Goal: Check status: Check status

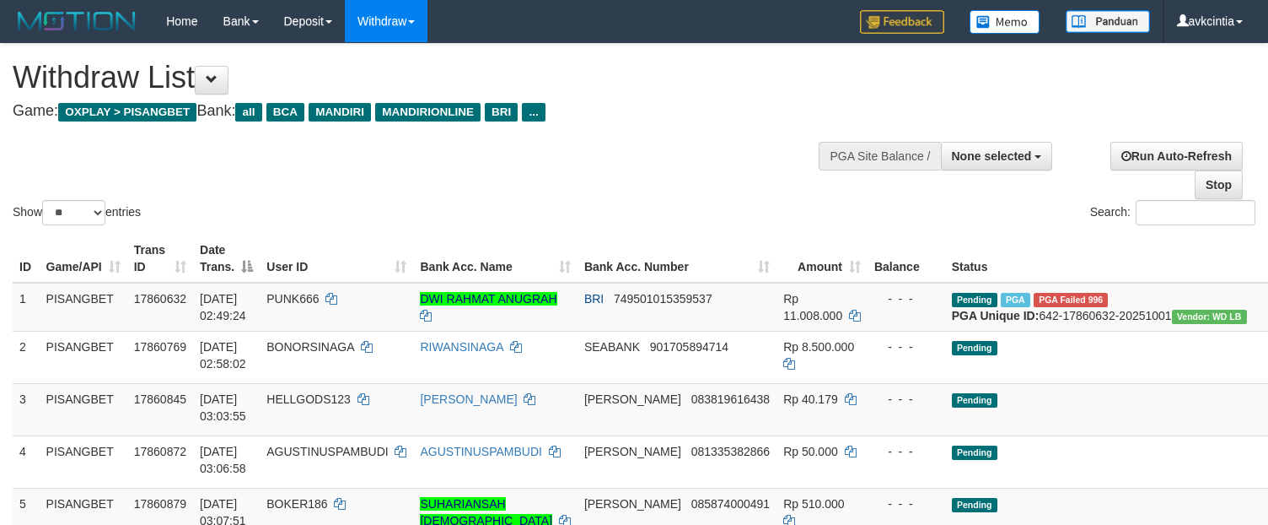
select select
select select "**"
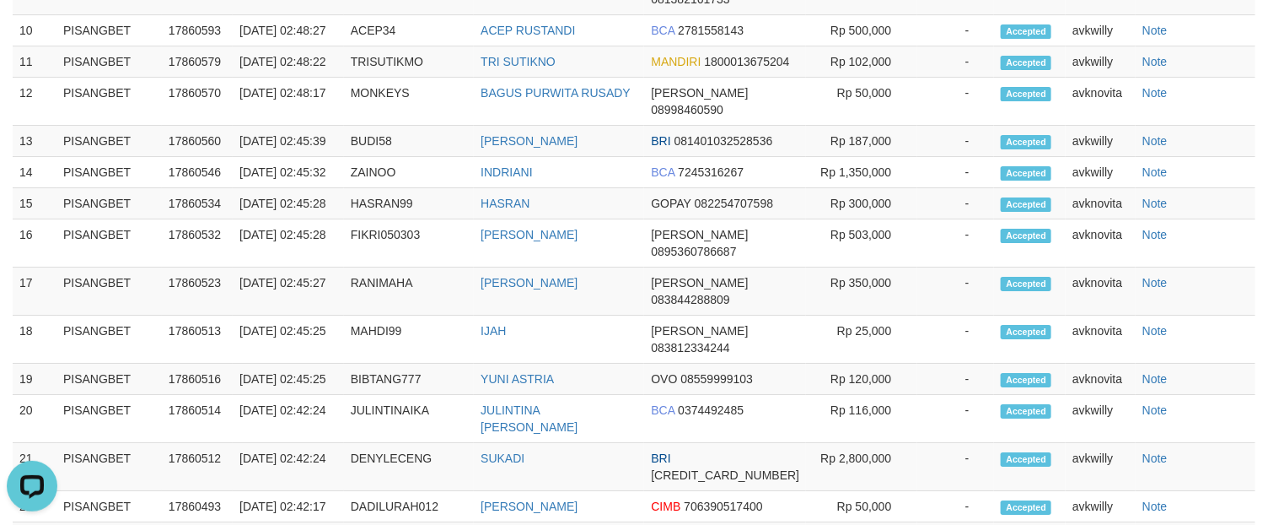
scroll to position [2267, 0]
drag, startPoint x: 585, startPoint y: 448, endPoint x: 583, endPoint y: 489, distance: 41.4
click at [585, 188] on td "INDRIANI" at bounding box center [559, 172] width 170 height 31
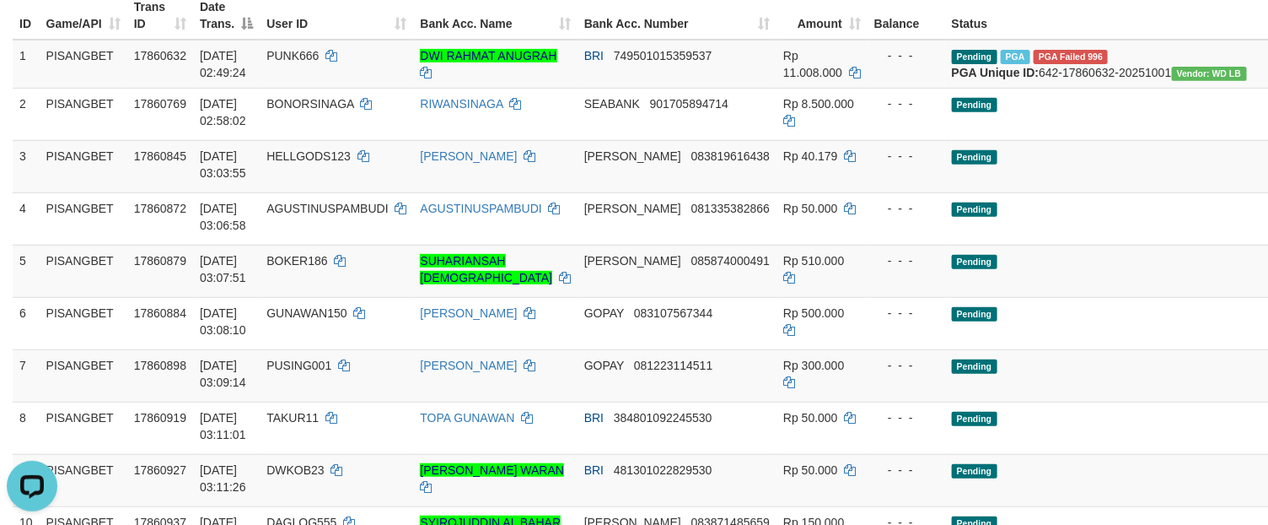
scroll to position [0, 0]
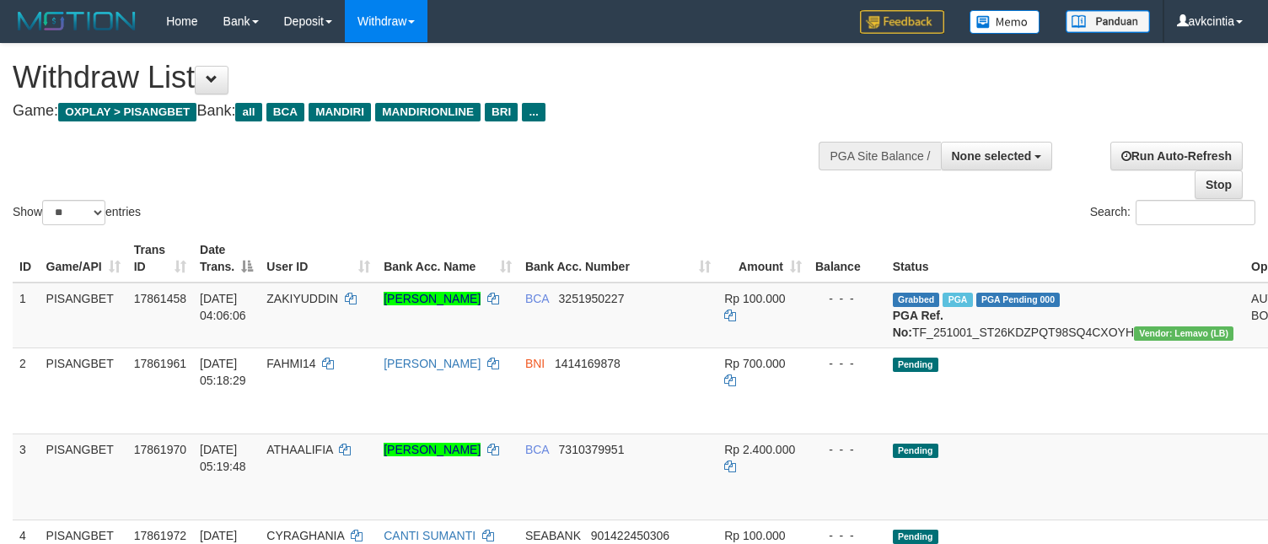
select select
select select "**"
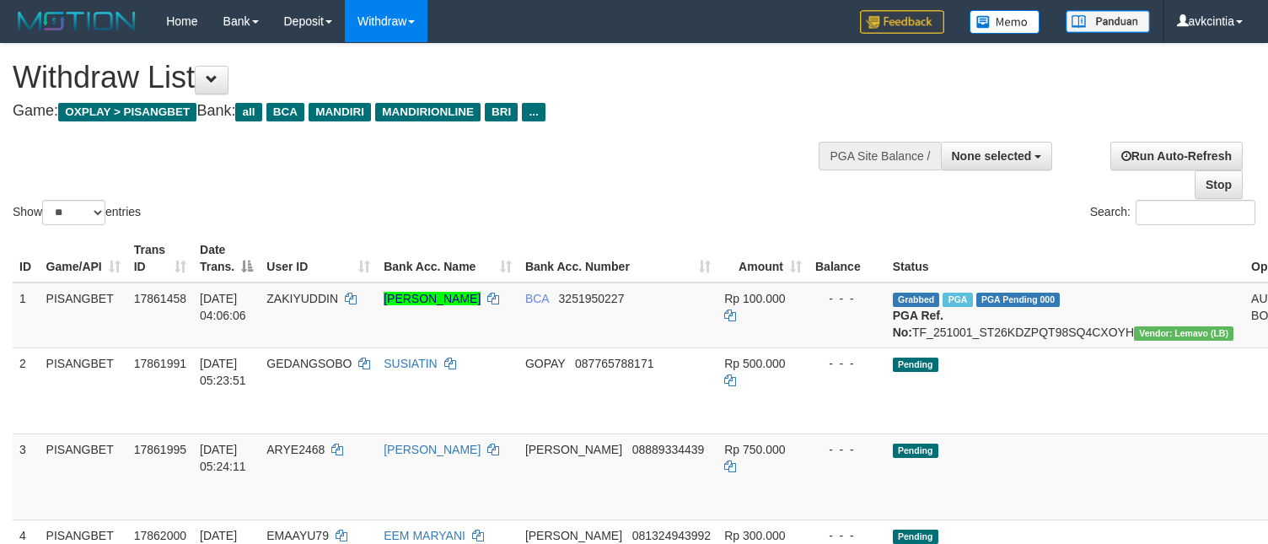
select select
select select "**"
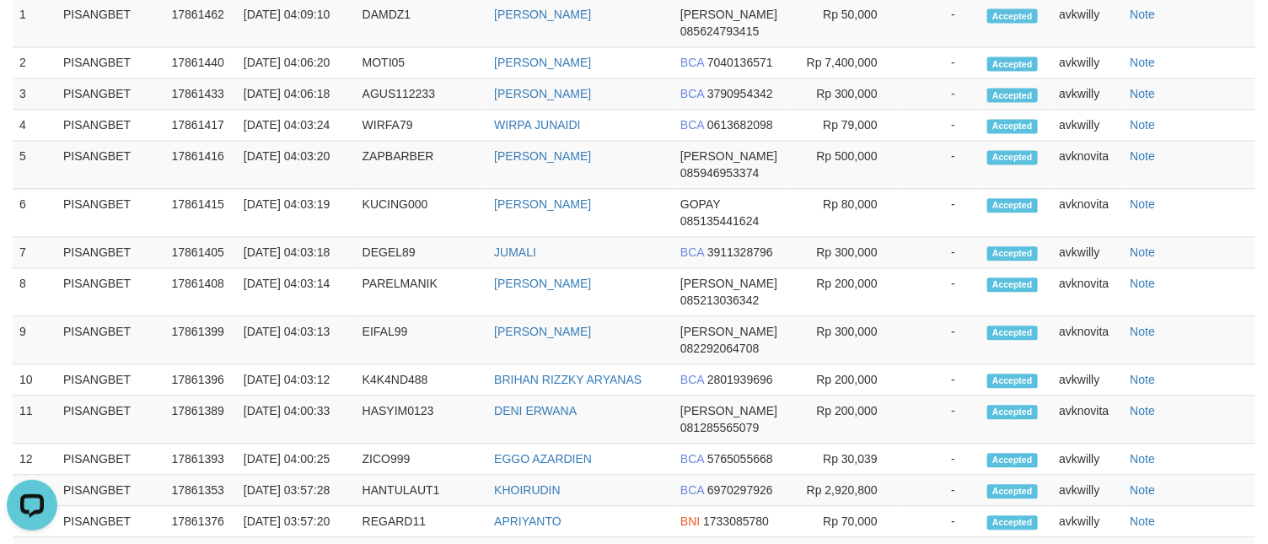
scroll to position [1012, 0]
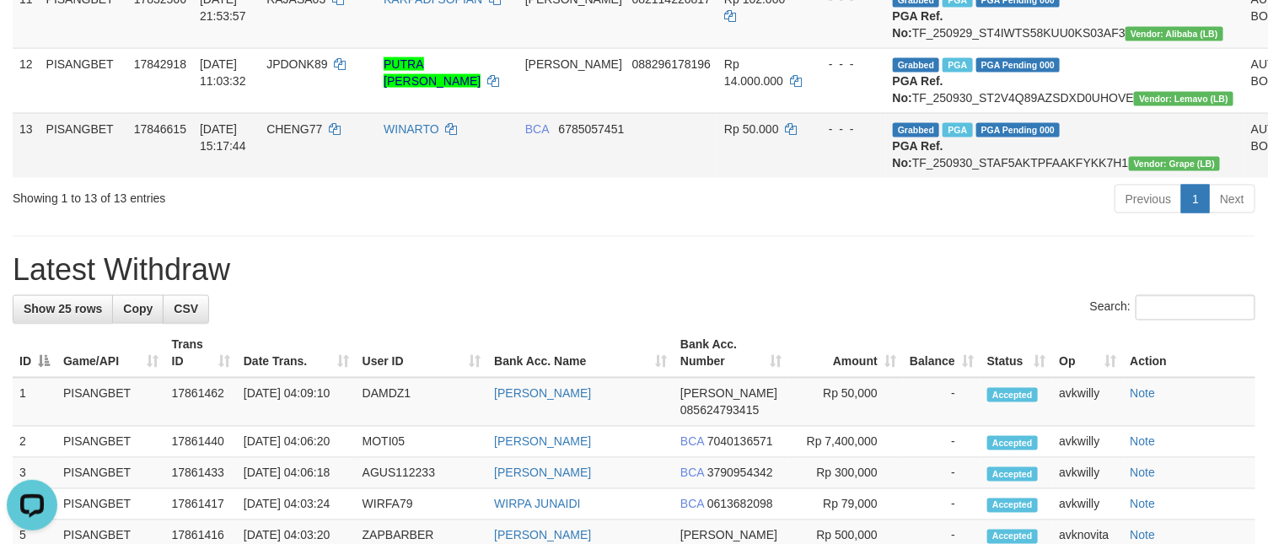
click at [992, 178] on td "Grabbed PGA PGA Pending 000 PGA Ref. No: TF_250930_STAF5AKTPFAAKFYKK7H1 Vendor:…" at bounding box center [1065, 145] width 358 height 65
copy td "TF_250930_STAF5AKTPFAAKFYKK7H1"
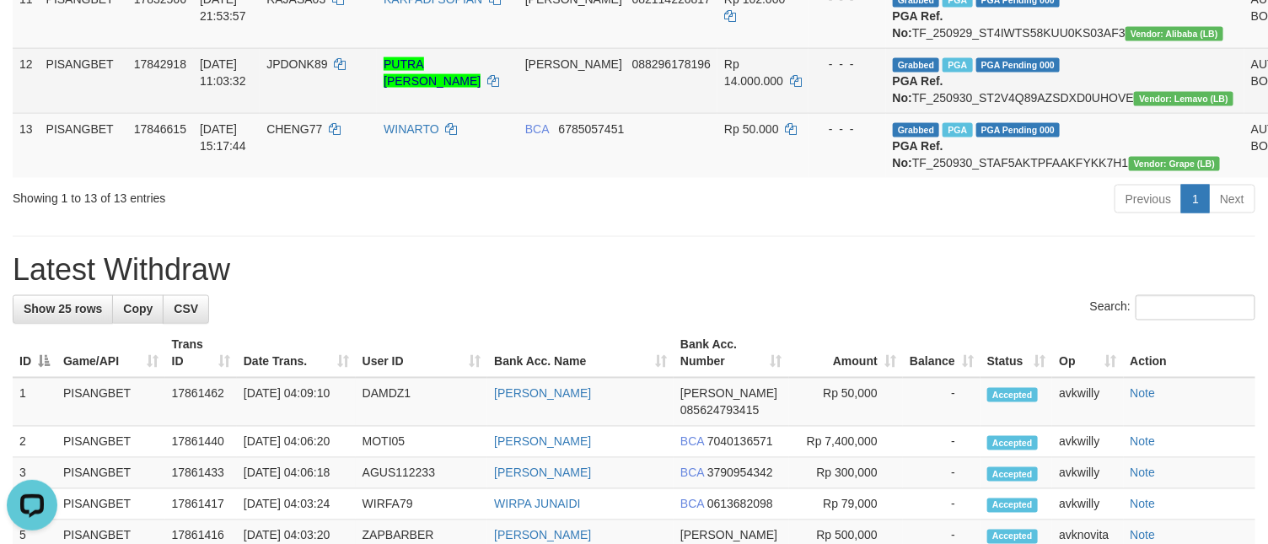
click at [1026, 113] on td "Grabbed PGA PGA Pending 000 PGA Ref. No: TF_250930_ST2V4Q89AZSDXD0UHOVE Vendor:…" at bounding box center [1065, 80] width 358 height 65
click at [1032, 113] on td "Grabbed PGA PGA Pending 000 PGA Ref. No: TF_250930_ST2V4Q89AZSDXD0UHOVE Vendor:…" at bounding box center [1065, 80] width 358 height 65
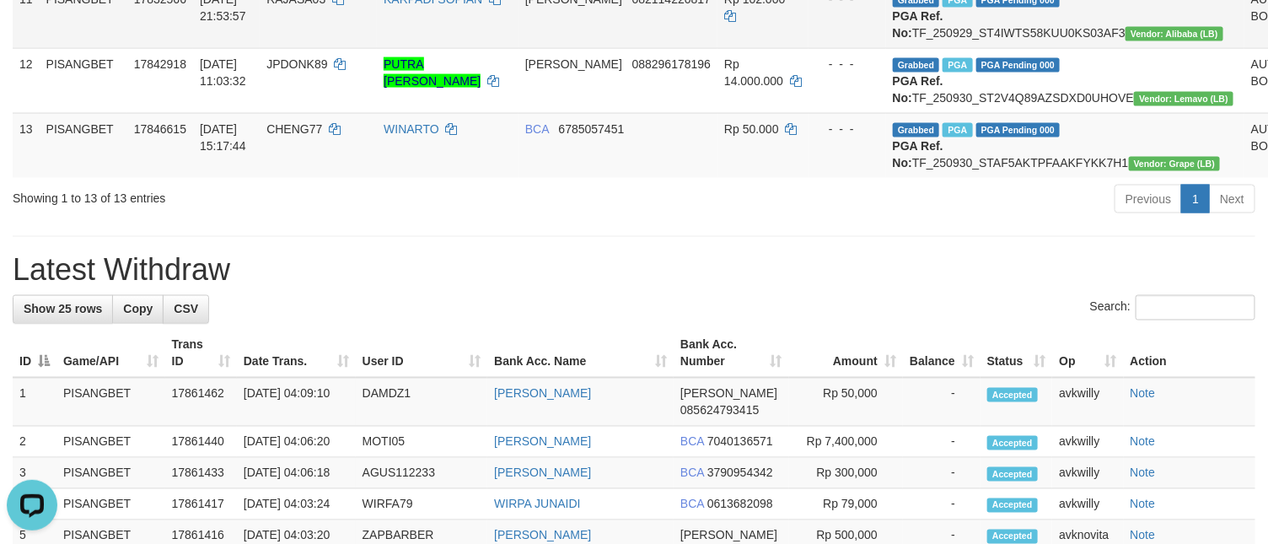
copy td "TF_250930_ST2V4Q89AZSDXD0UHOVE"
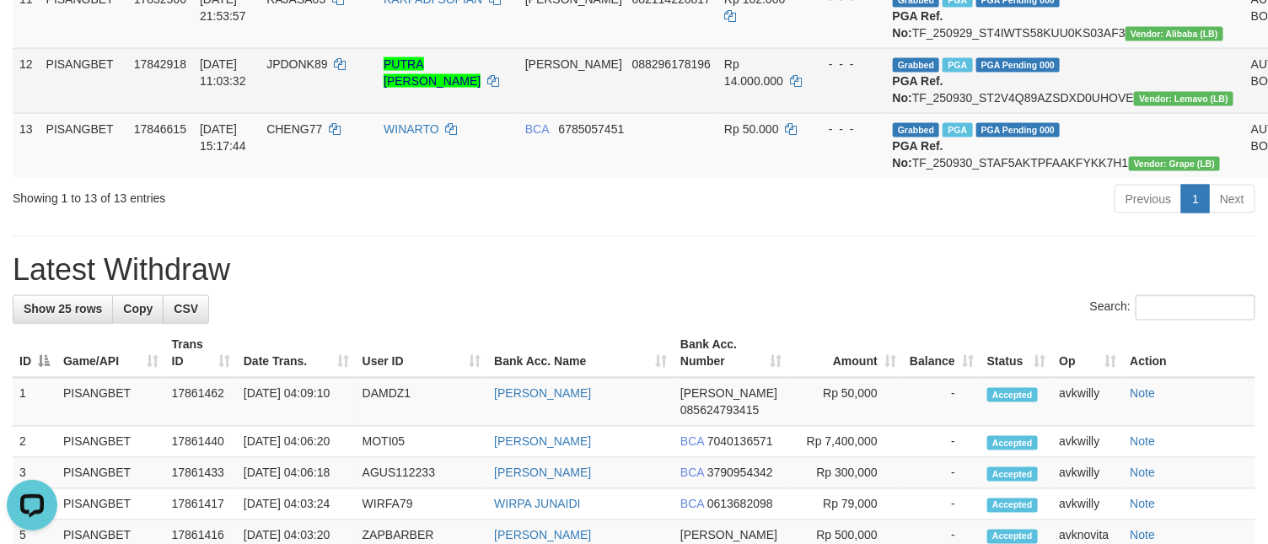
click at [299, 113] on td "JPDONK89" at bounding box center [318, 80] width 117 height 65
copy td "JPDONK89"
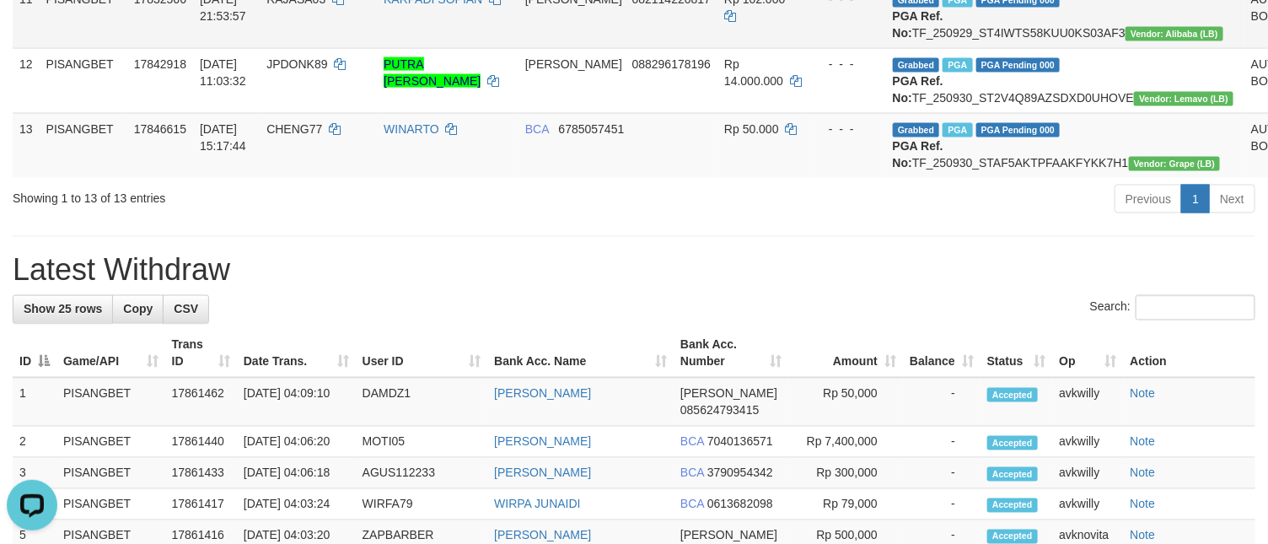
click at [937, 48] on td "Grabbed PGA PGA Pending 000 PGA Ref. No: TF_250929_ST4IWTS58KUU0KS03AF3 Vendor:…" at bounding box center [1065, 15] width 358 height 65
copy td "TF_250929_ST4IWTS58KUU0KS03AF3"
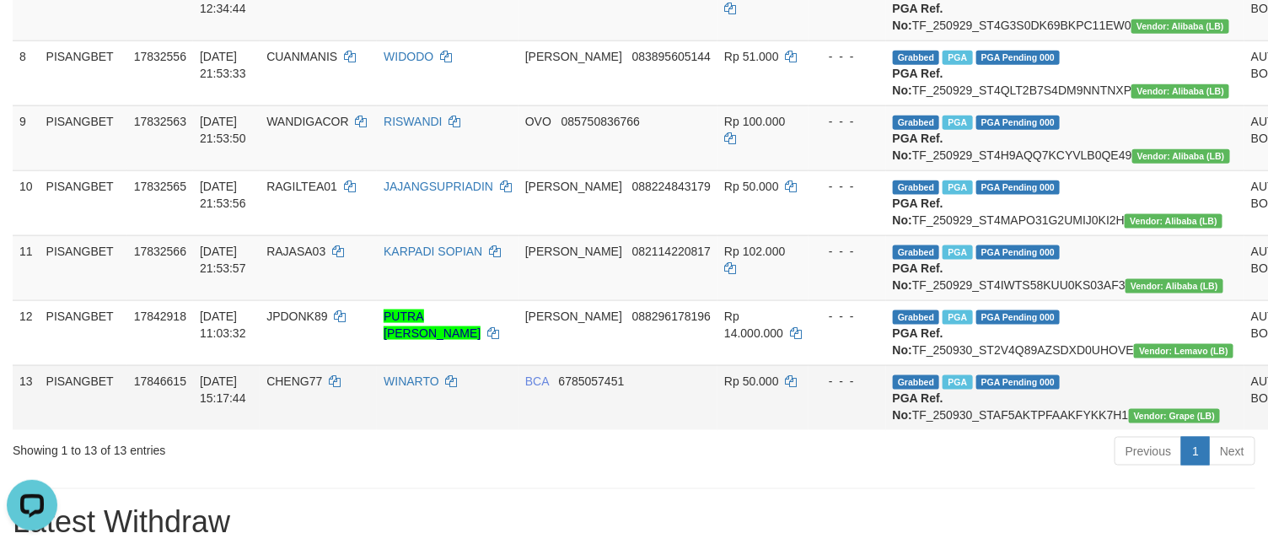
scroll to position [759, 0]
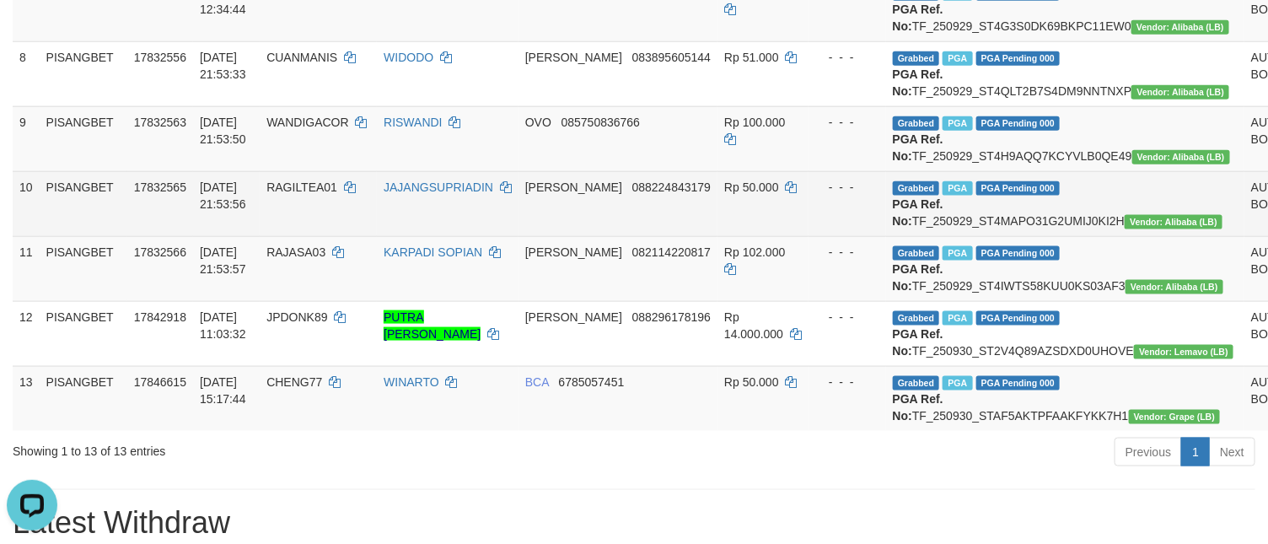
click at [997, 236] on td "Grabbed PGA PGA Pending 000 PGA Ref. No: TF_250929_ST4MAPO31G2UMIJ0KI2H Vendor:…" at bounding box center [1065, 203] width 358 height 65
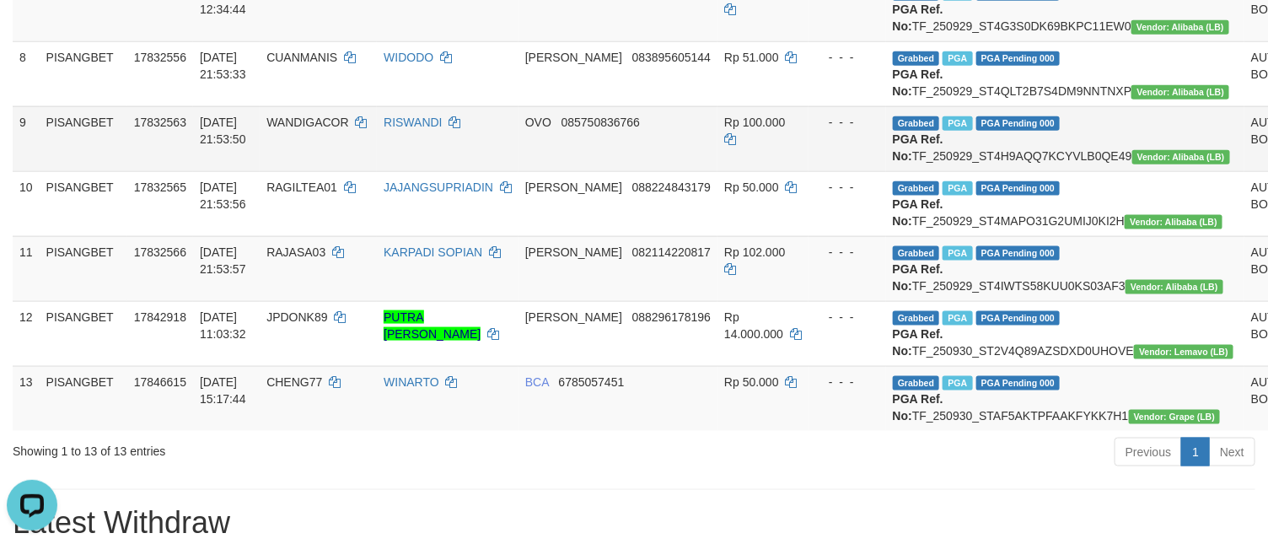
copy td "TF_250929_ST4MAPO31G2UMIJ0KI2H"
click at [1010, 171] on td "Grabbed PGA PGA Pending 000 PGA Ref. No: TF_250929_ST4H9AQQ7KCYVLB0QE49 Vendor:…" at bounding box center [1065, 138] width 358 height 65
copy td "TF_250929_ST4H9AQQ7KCYVLB0QE49"
click at [301, 171] on td "WANDIGACOR" at bounding box center [318, 138] width 117 height 65
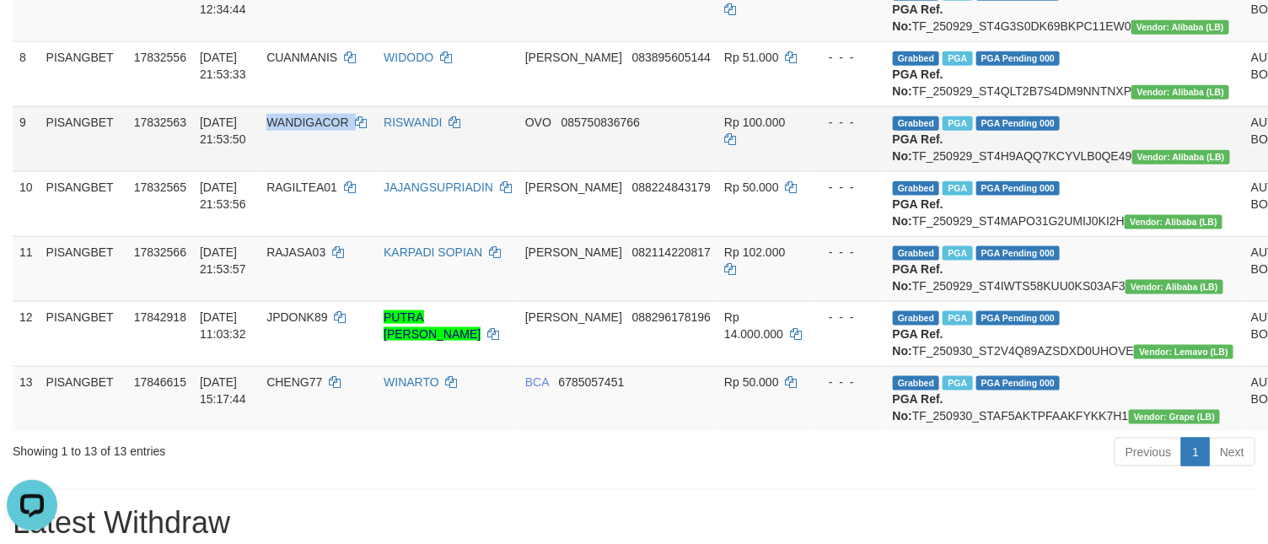
click at [301, 171] on td "WANDIGACOR" at bounding box center [318, 138] width 117 height 65
copy td "WANDIGACOR"
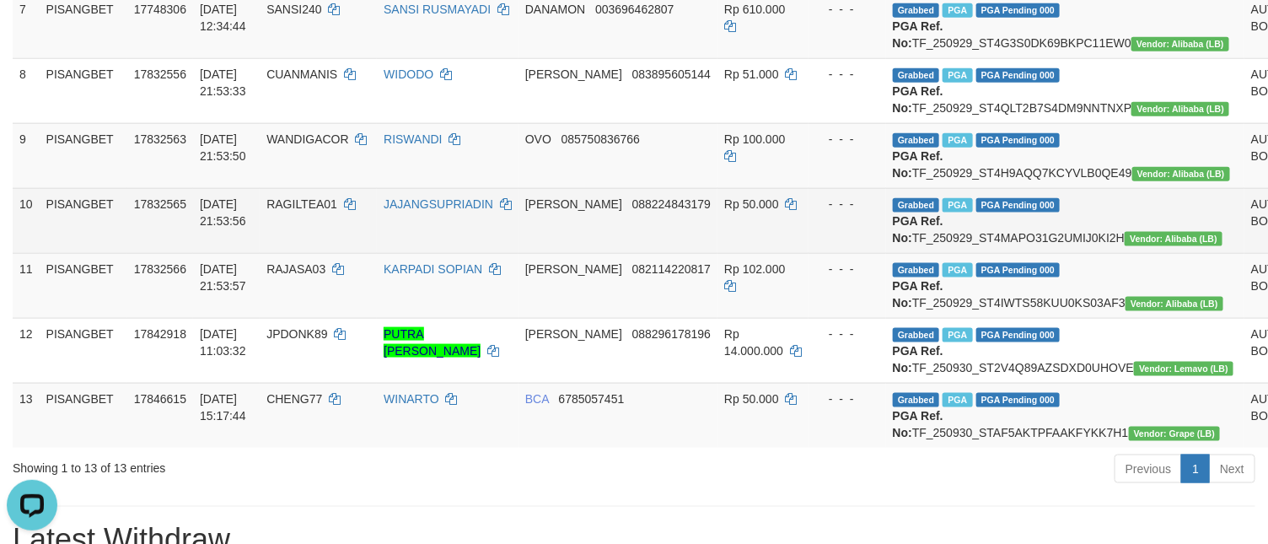
scroll to position [633, 0]
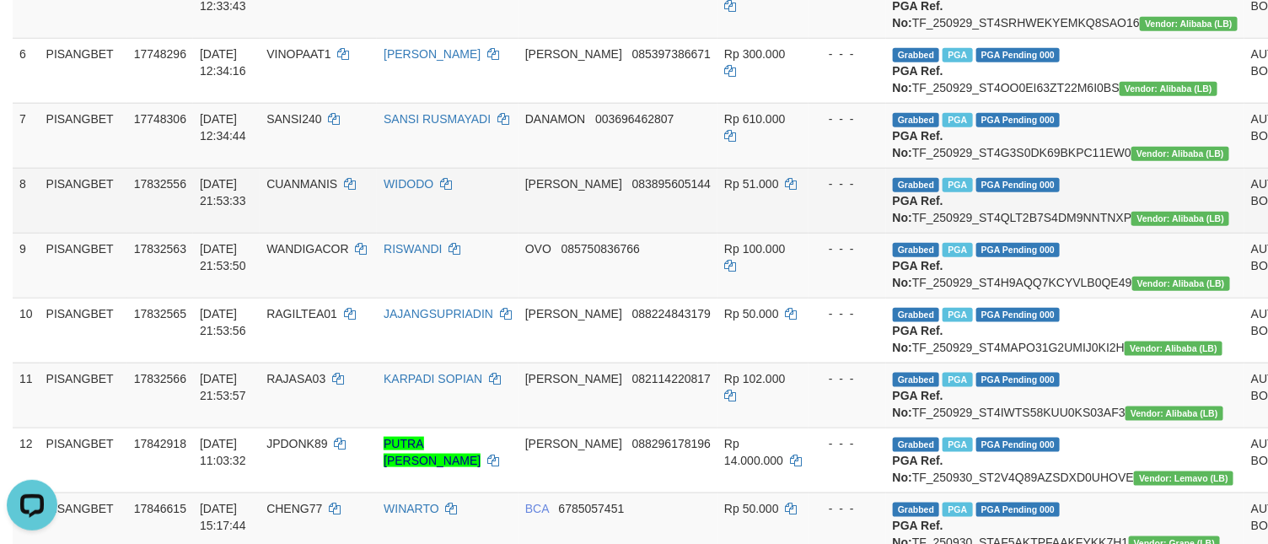
click at [1031, 233] on td "Grabbed PGA PGA Pending 000 PGA Ref. No: TF_250929_ST4QLT2B7S4DM9NNTNXP Vendor:…" at bounding box center [1065, 200] width 358 height 65
copy td "TF_250929_ST4QLT2B7S4DM9NNTNXP"
click at [1031, 233] on td "Grabbed PGA PGA Pending 000 PGA Ref. No: TF_250929_ST4QLT2B7S4DM9NNTNXP Vendor:…" at bounding box center [1065, 200] width 358 height 65
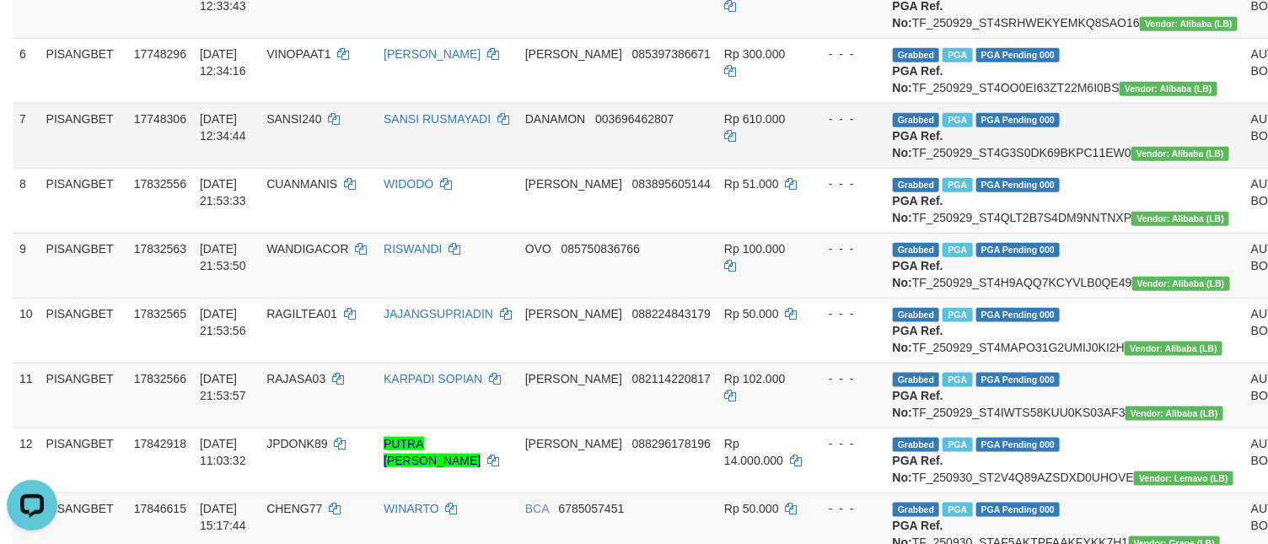
click at [989, 168] on td "Grabbed PGA PGA Pending 000 PGA Ref. No: TF_250929_ST4G3S0DK69BKPC11EW0 Vendor:…" at bounding box center [1065, 135] width 358 height 65
copy td "TF_250929_ST4G3S0DK69BKPC11EW0"
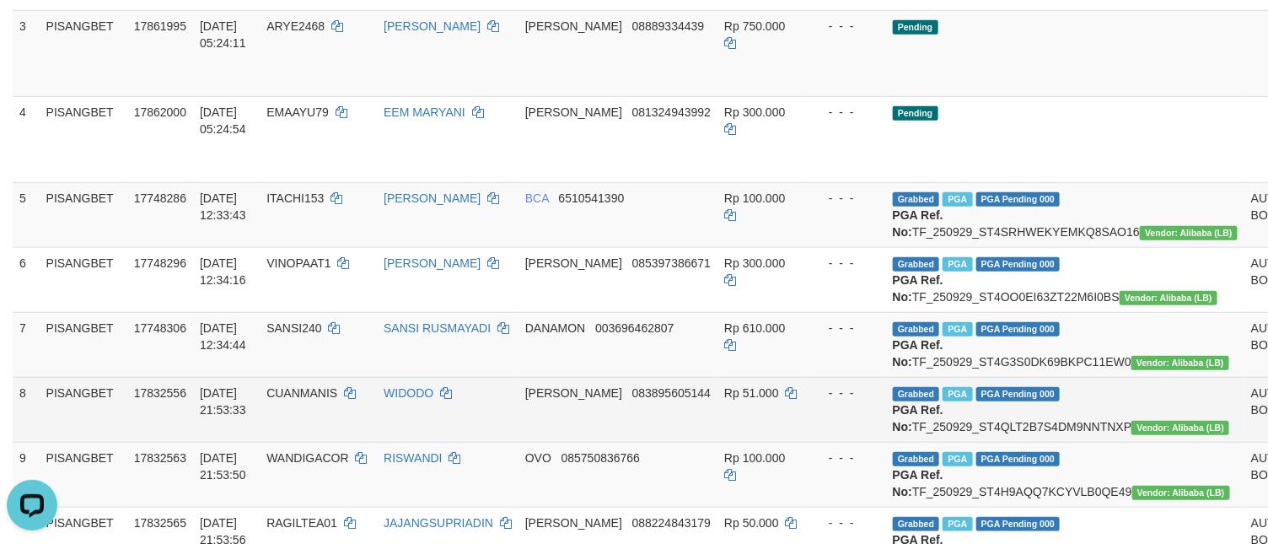
scroll to position [380, 0]
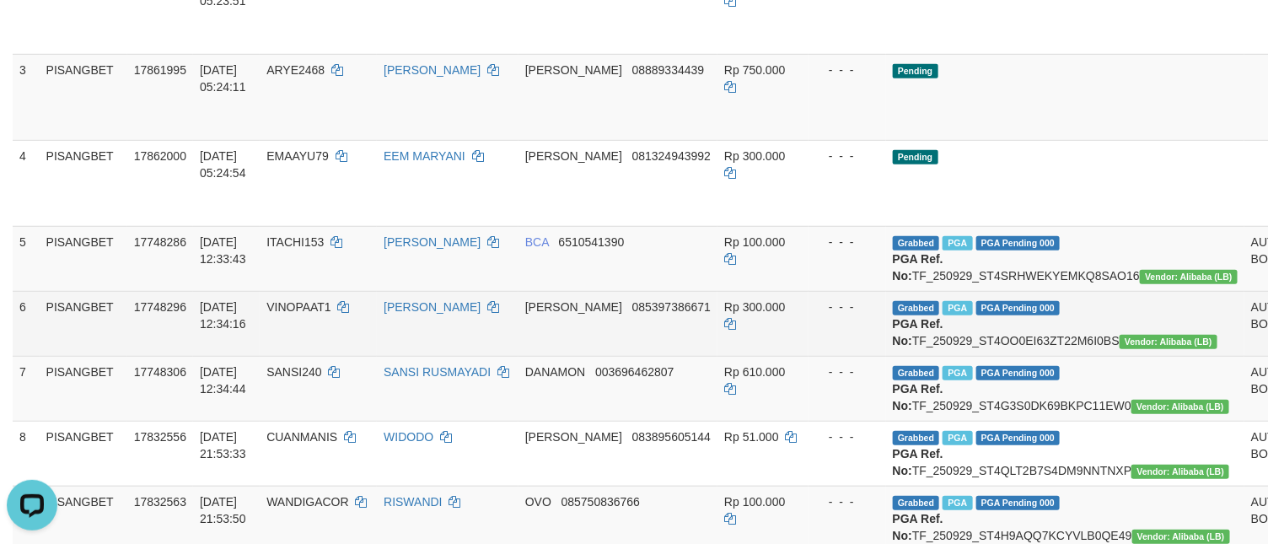
click at [975, 356] on td "Grabbed PGA PGA Pending 000 PGA Ref. No: TF_250929_ST4OO0EI63ZT22M6I0BS Vendor:…" at bounding box center [1065, 323] width 358 height 65
copy td "TF_250929_ST4OO0EI63ZT22M6I0BS"
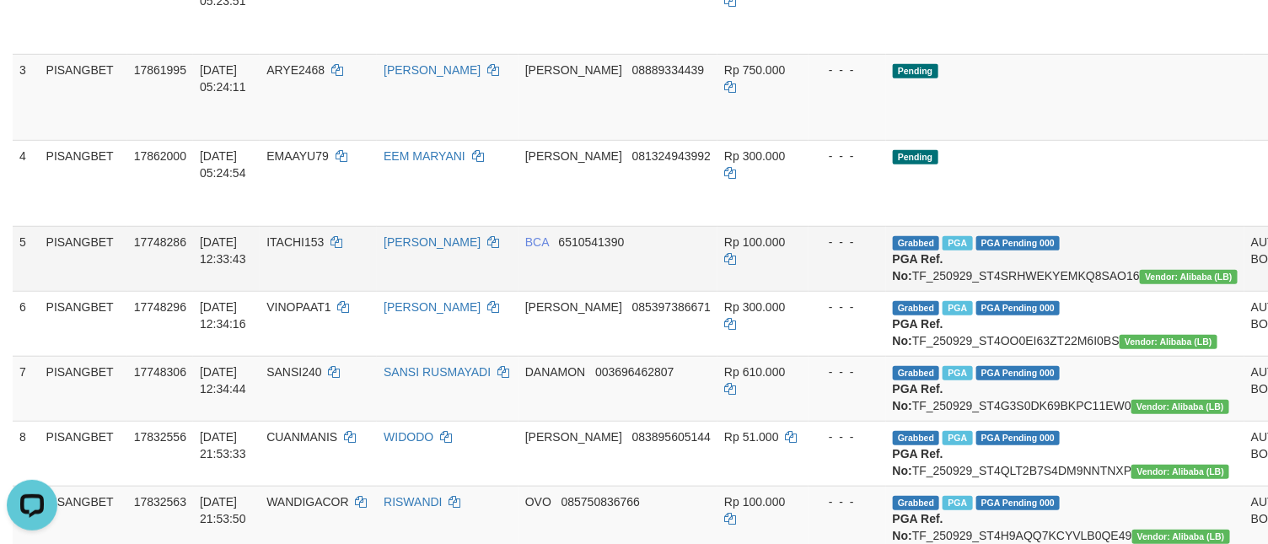
click at [965, 286] on td "Grabbed PGA PGA Pending 000 PGA Ref. No: TF_250929_ST4SRHWEKYEMKQ8SAO16 Vendor:…" at bounding box center [1065, 258] width 358 height 65
click at [974, 291] on td "Grabbed PGA PGA Pending 000 PGA Ref. No: TF_250929_ST4SRHWEKYEMKQ8SAO16 Vendor:…" at bounding box center [1065, 258] width 358 height 65
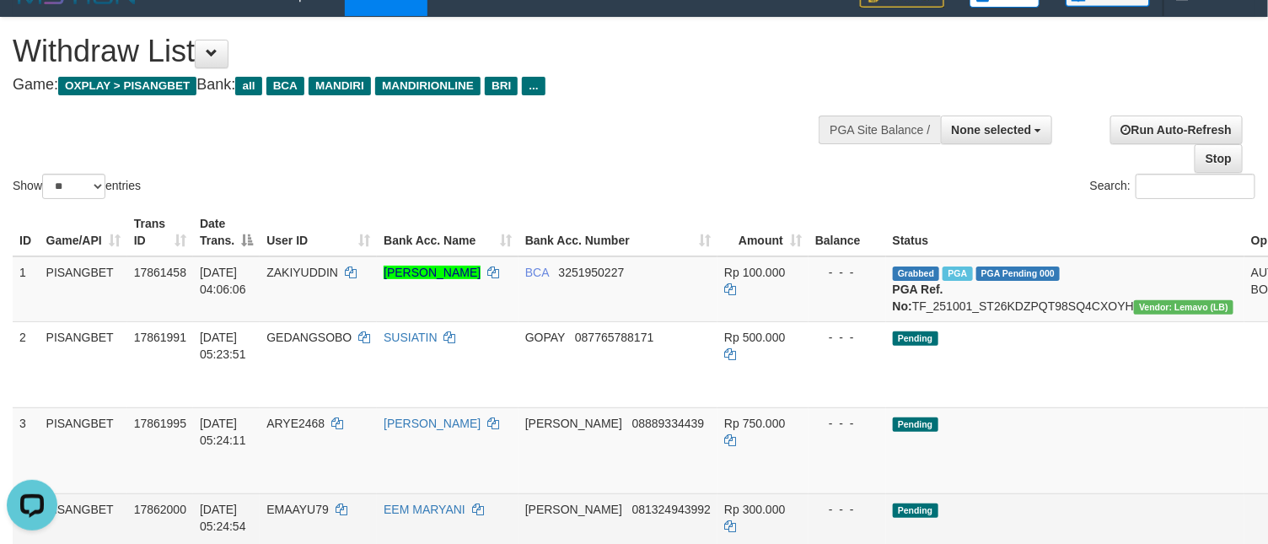
scroll to position [0, 0]
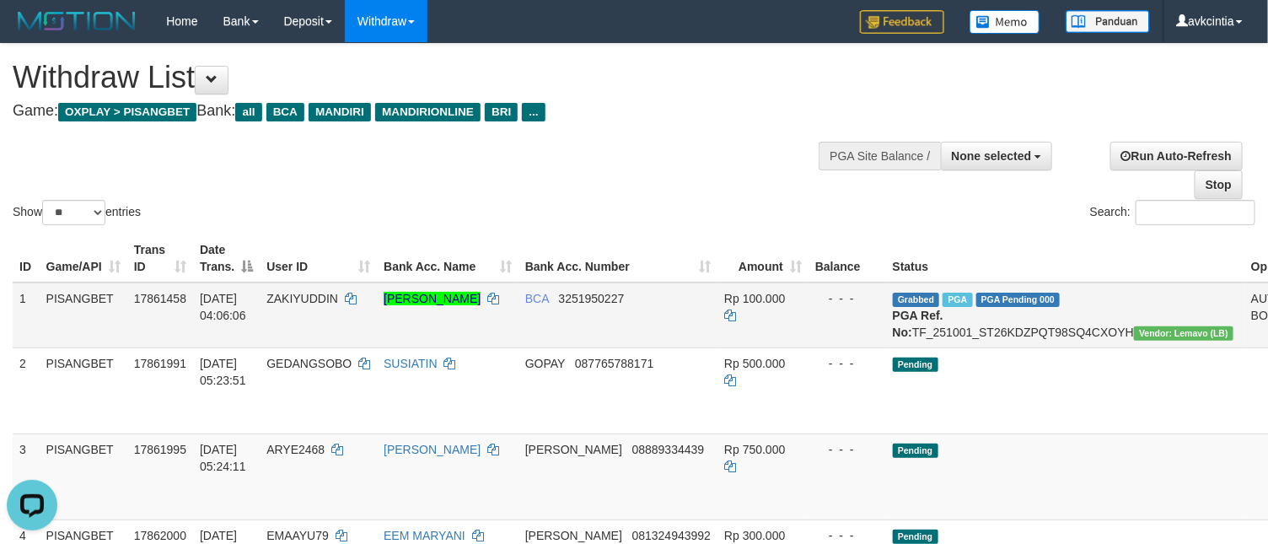
click at [1005, 325] on td "Grabbed PGA PGA Pending 000 PGA Ref. No: TF_251001_ST26KDZPQT98SQ4CXOYH Vendor:…" at bounding box center [1065, 316] width 358 height 66
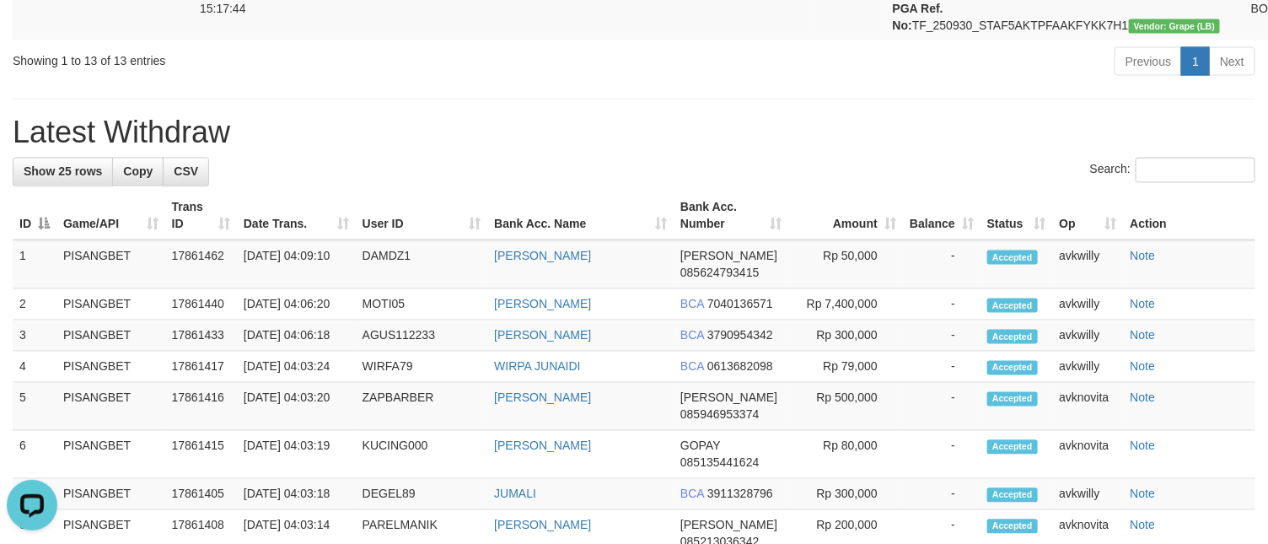
scroll to position [1139, 0]
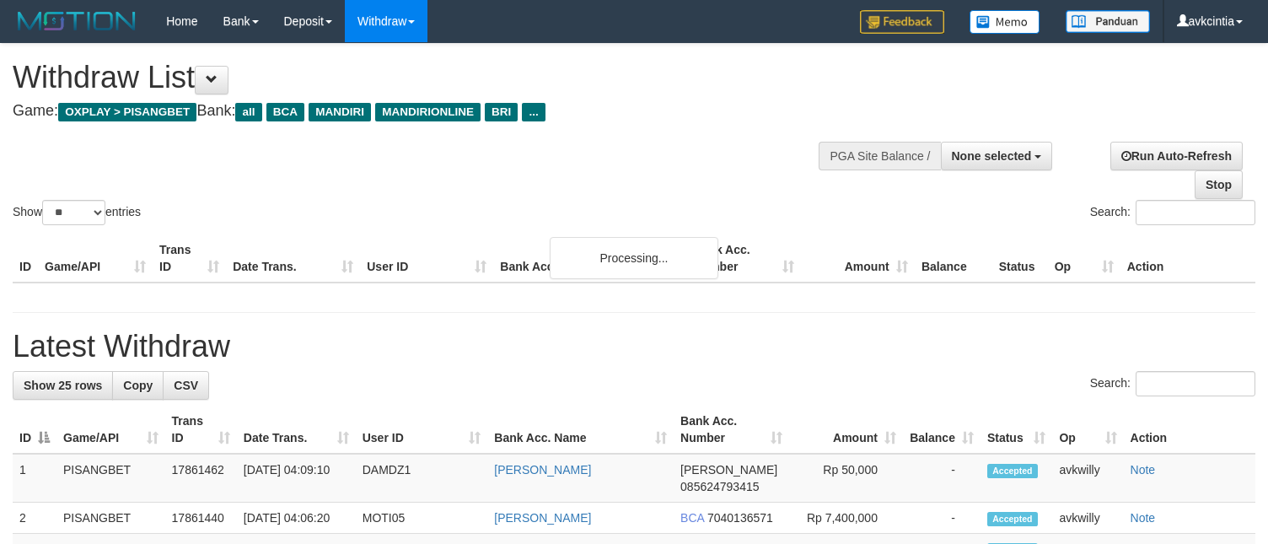
select select
select select "**"
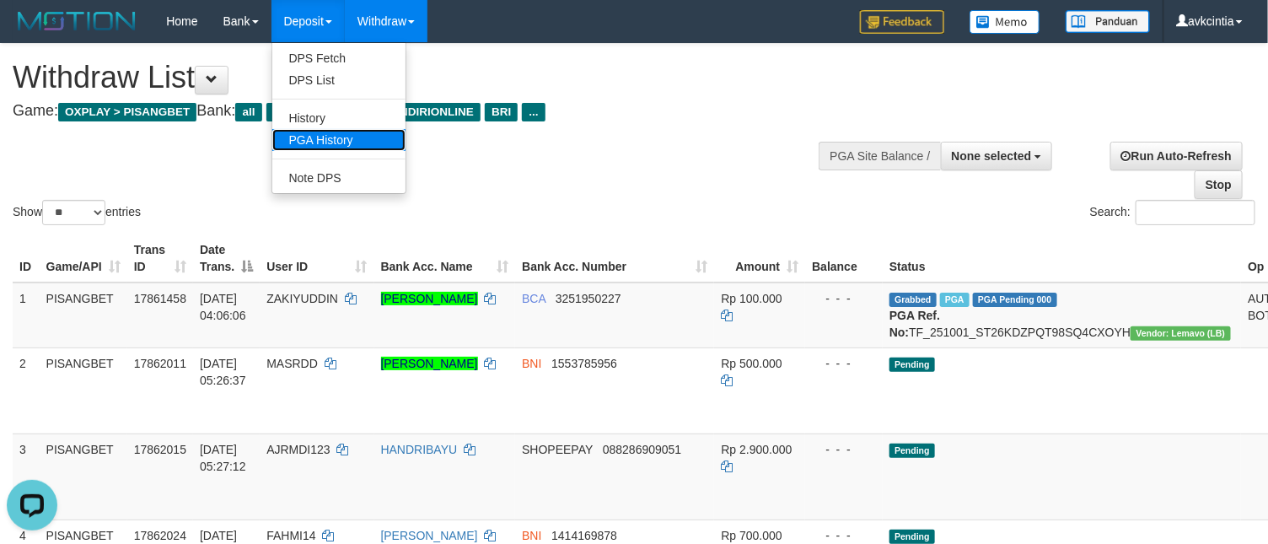
click at [324, 140] on link "PGA History" at bounding box center [338, 140] width 133 height 22
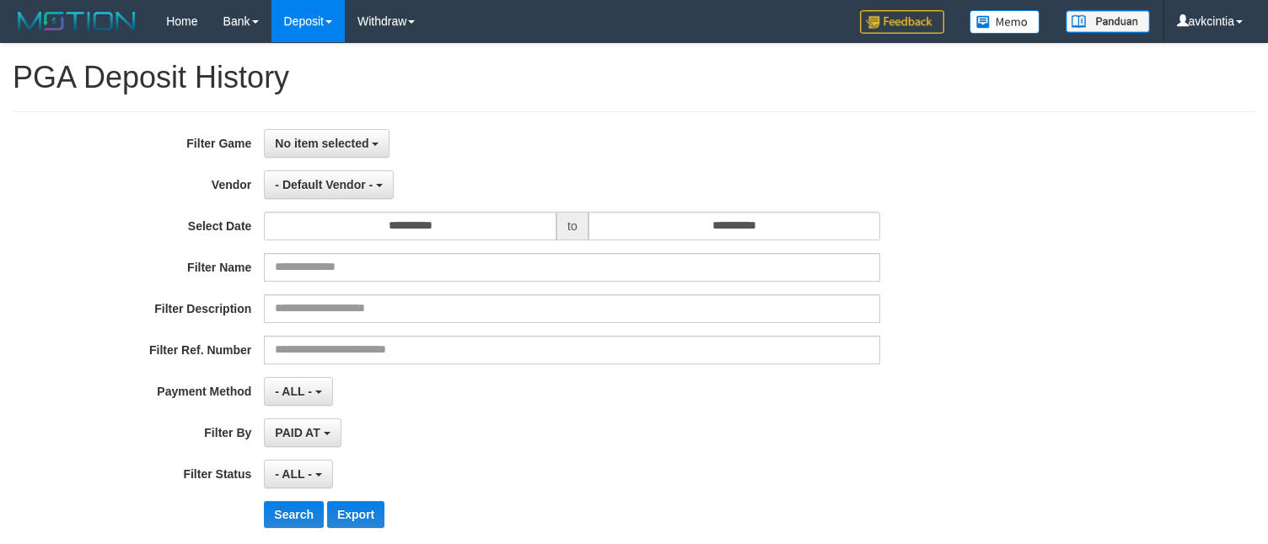
select select
select select "**"
drag, startPoint x: 320, startPoint y: 316, endPoint x: 317, endPoint y: 304, distance: 12.1
click at [320, 316] on input "text" at bounding box center [572, 308] width 617 height 29
paste input "*********"
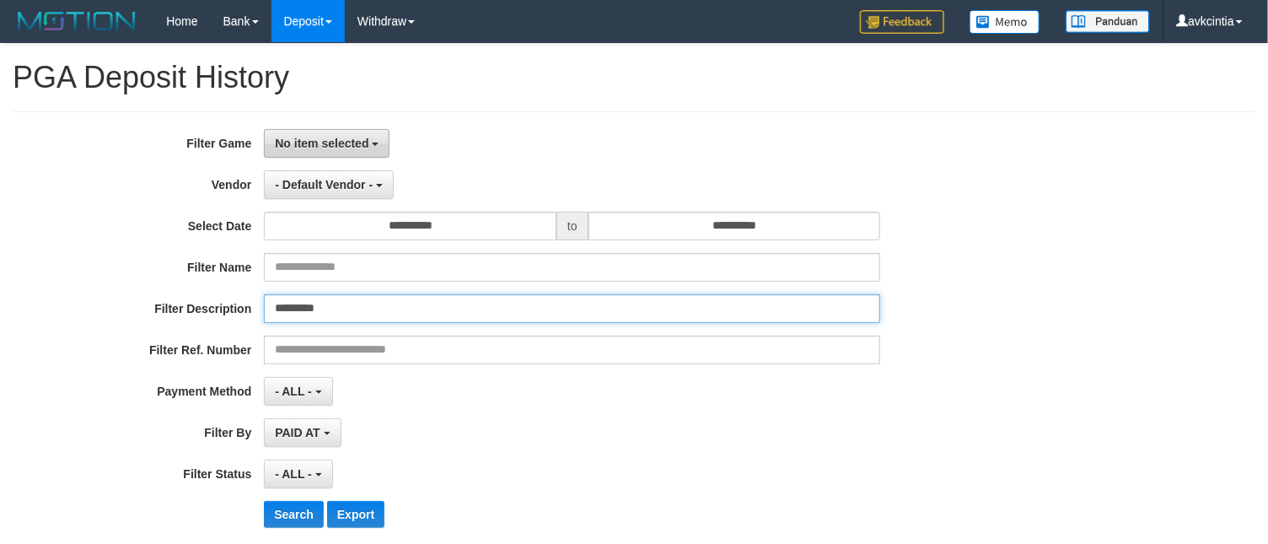
type input "*********"
click at [320, 154] on button "No item selected" at bounding box center [327, 143] width 126 height 29
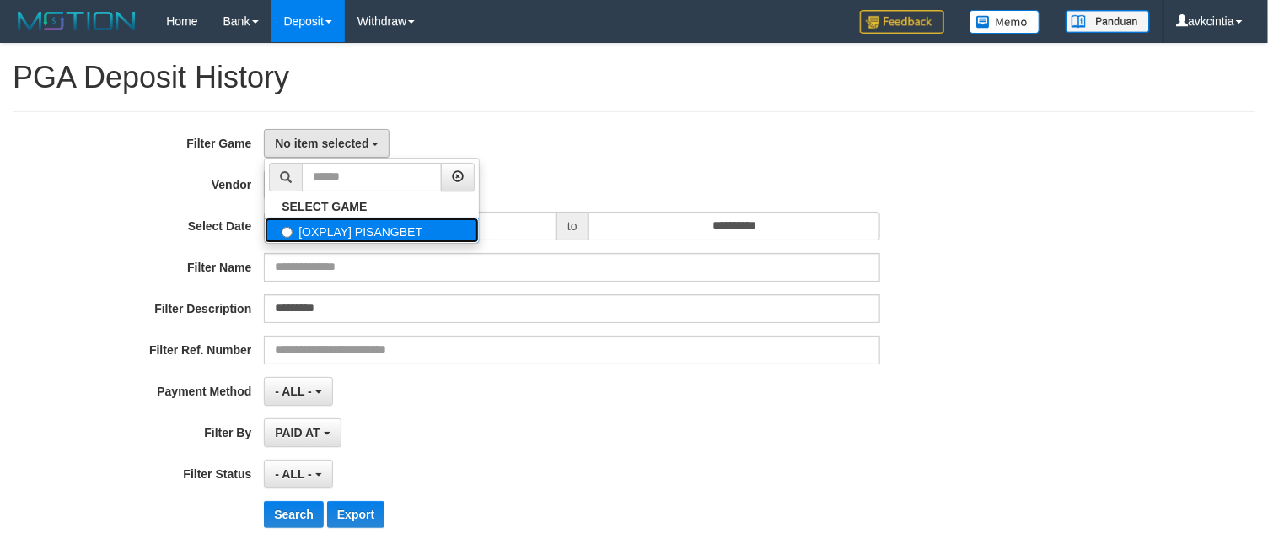
click at [324, 231] on label "[OXPLAY] PISANGBET" at bounding box center [372, 230] width 214 height 25
select select "***"
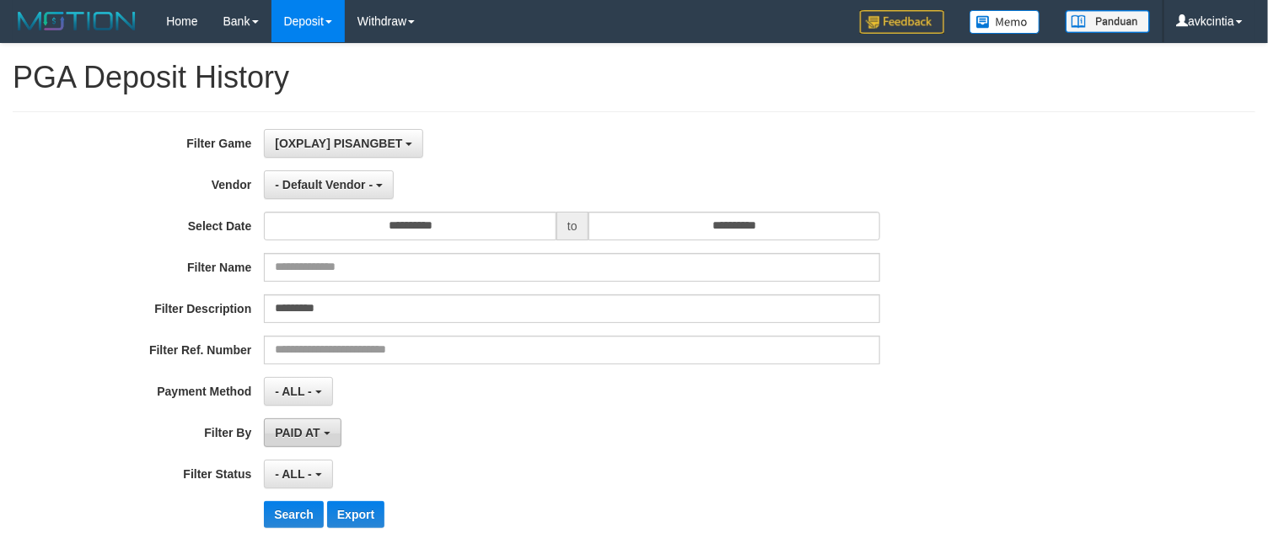
click at [282, 434] on span "PAID AT" at bounding box center [297, 432] width 45 height 13
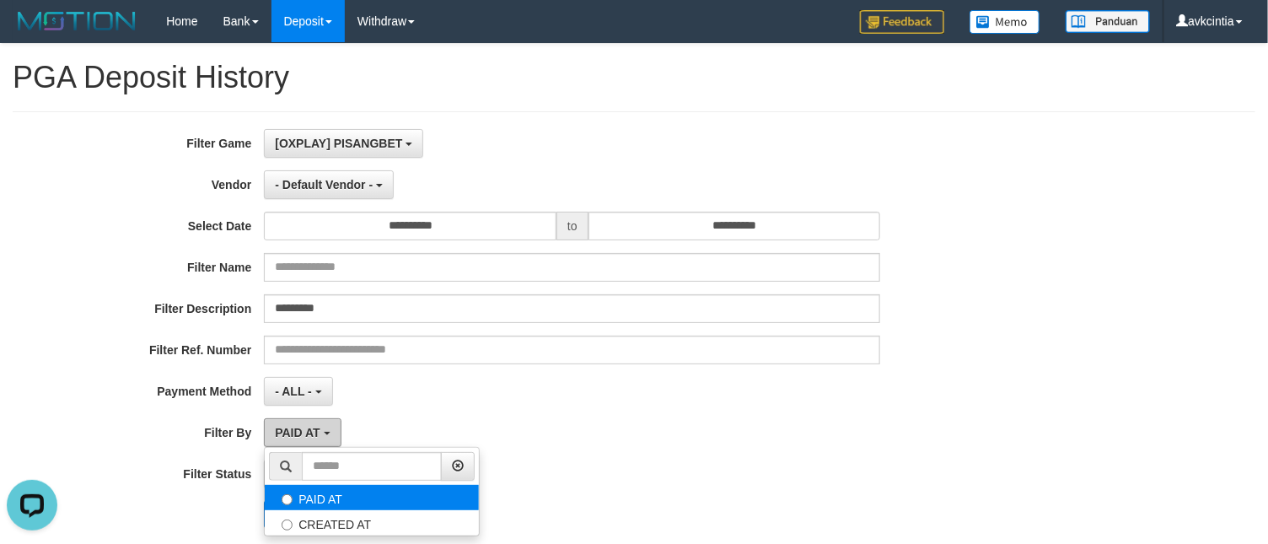
scroll to position [0, 0]
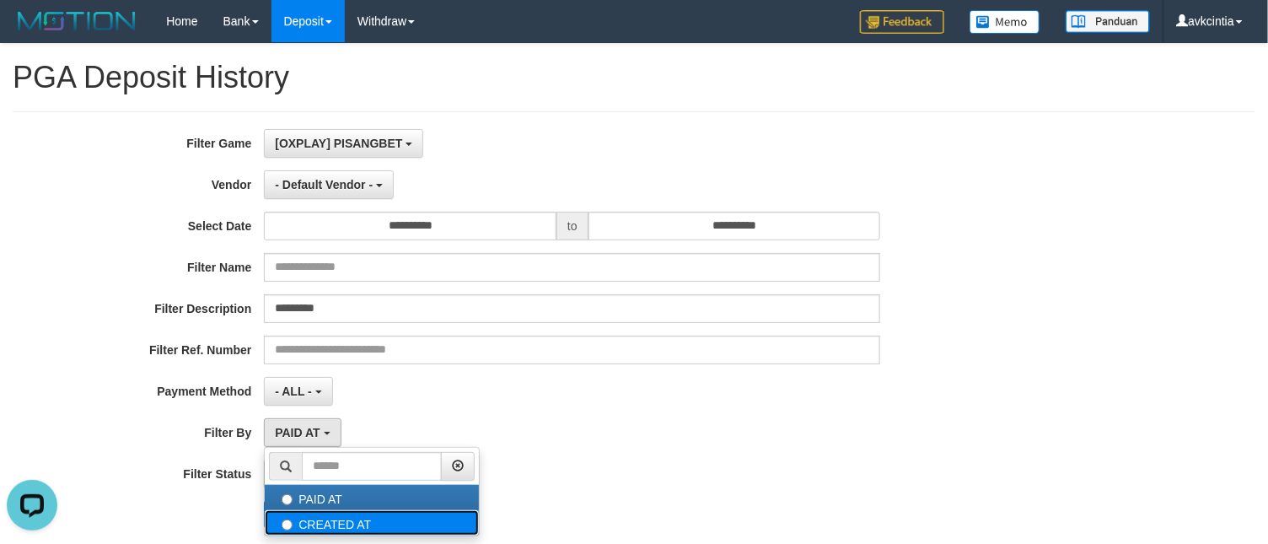
click at [314, 536] on label "CREATED AT" at bounding box center [372, 522] width 214 height 25
select select "*"
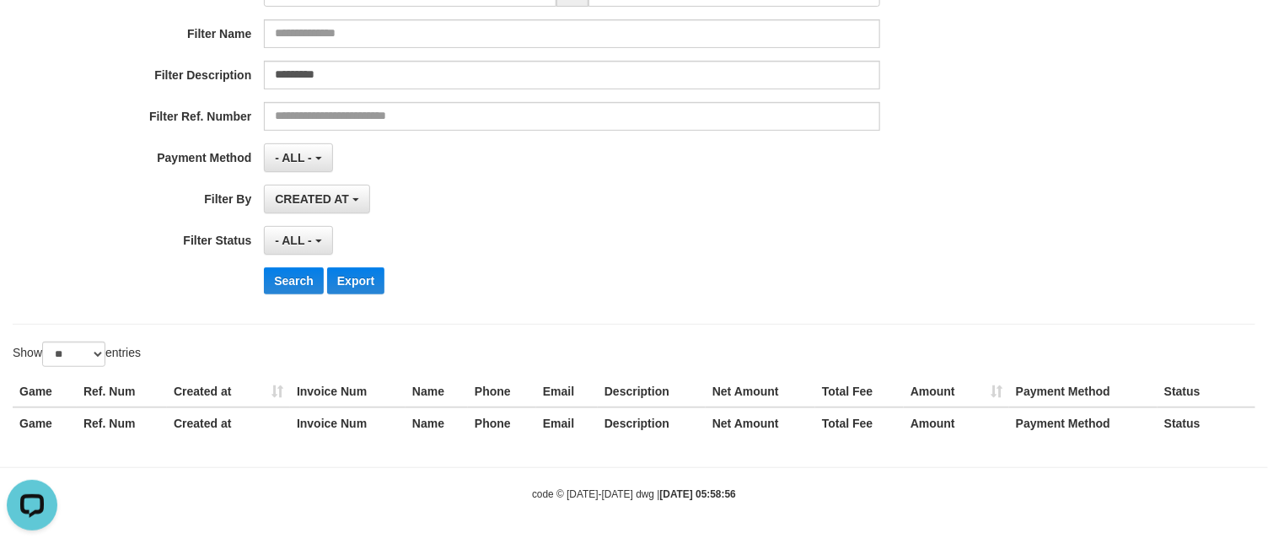
scroll to position [239, 0]
click at [291, 284] on button "Search" at bounding box center [294, 280] width 60 height 27
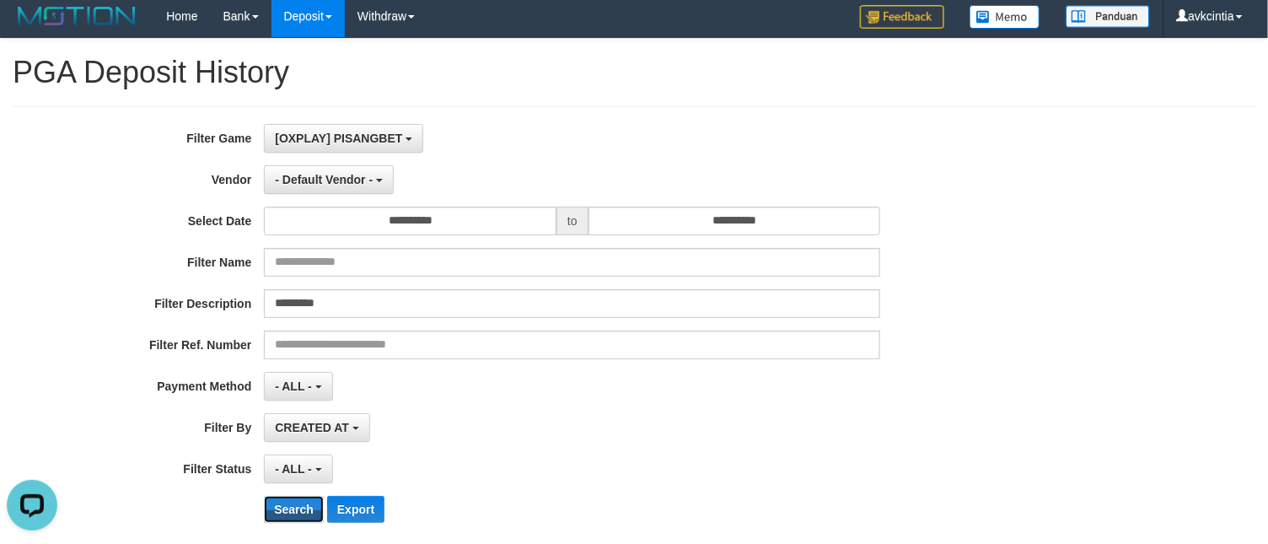
scroll to position [0, 0]
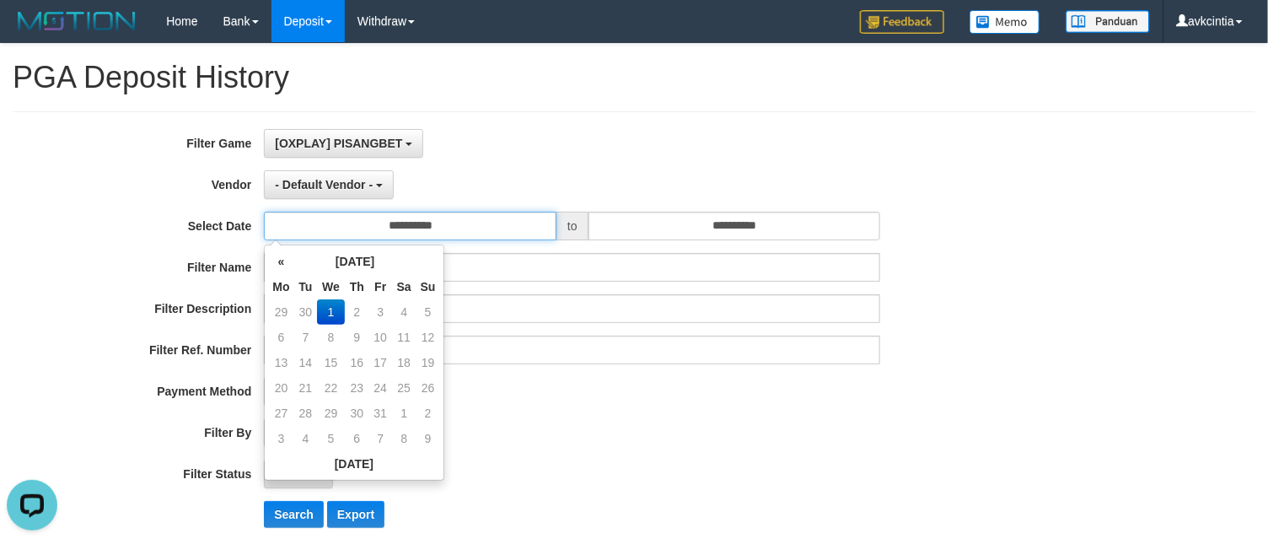
click at [400, 233] on input "**********" at bounding box center [410, 226] width 293 height 29
click at [304, 310] on td "30" at bounding box center [306, 311] width 24 height 25
type input "**********"
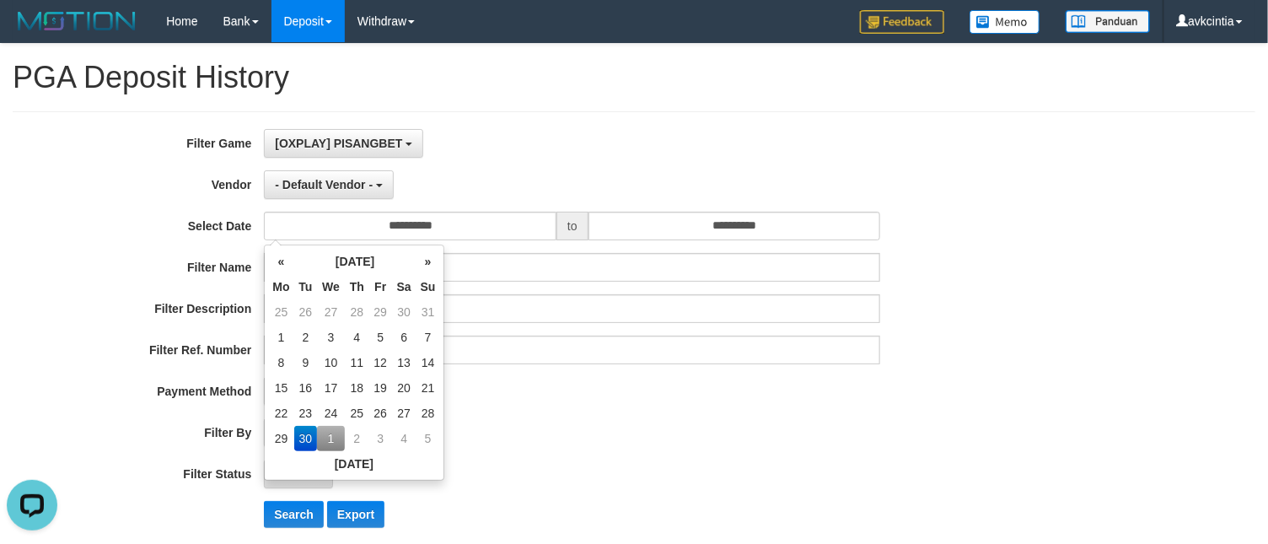
click at [282, 535] on div "**********" at bounding box center [528, 335] width 1057 height 412
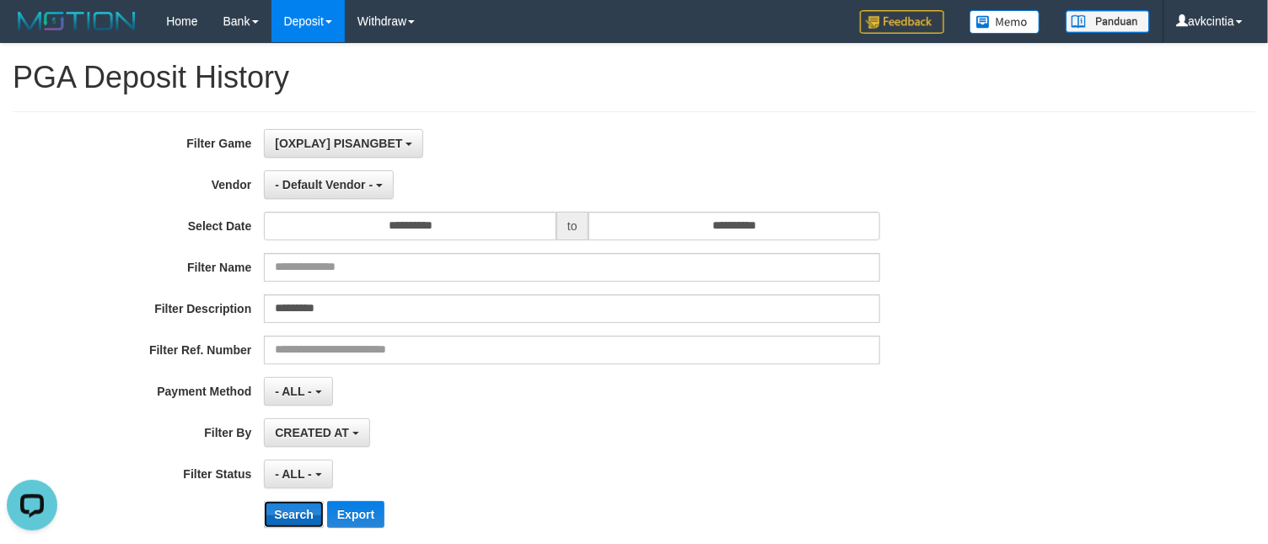
click at [288, 528] on button "Search" at bounding box center [294, 514] width 60 height 27
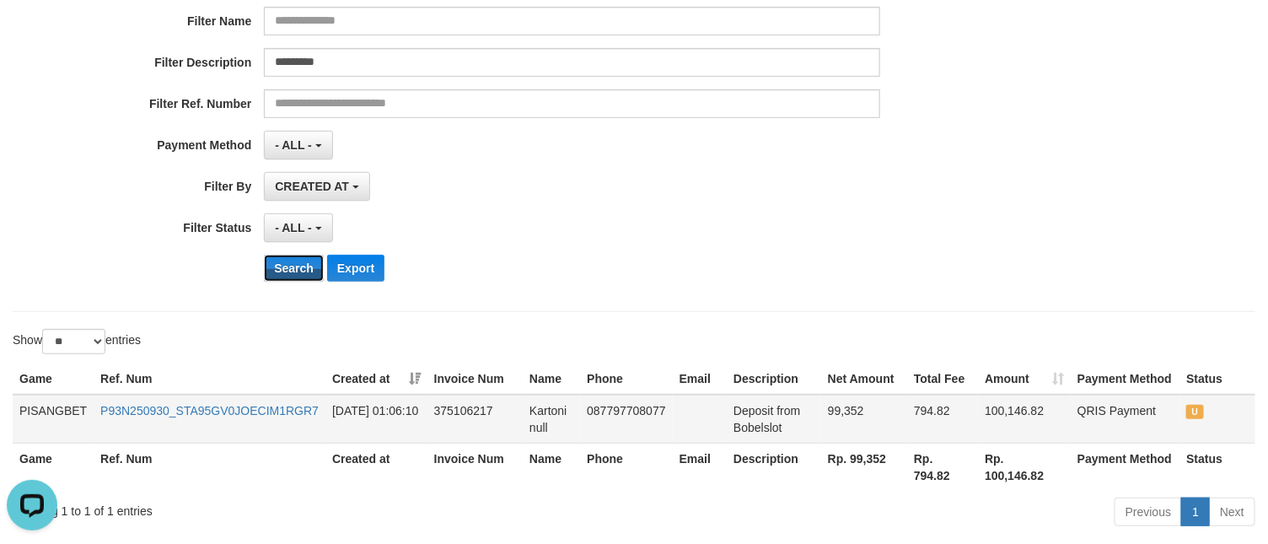
scroll to position [253, 0]
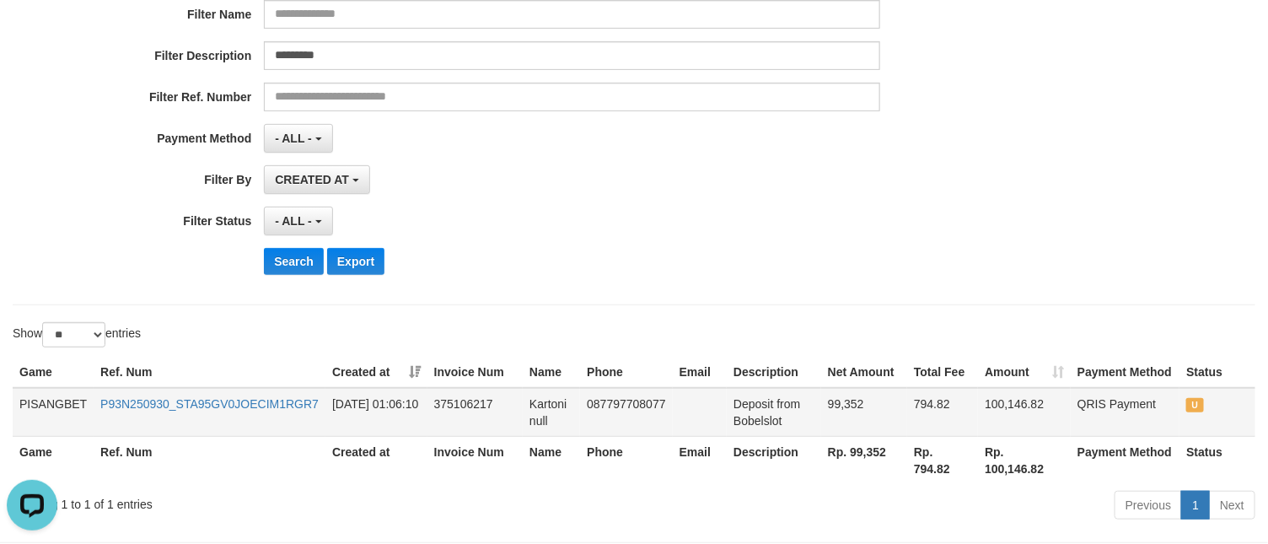
click at [267, 423] on td "P93N250930_STA95GV0JOECIM1RGR7" at bounding box center [210, 412] width 232 height 49
copy link "P93N250930_STA95GV0JOECIM1RGR7"
